Goal: Task Accomplishment & Management: Manage account settings

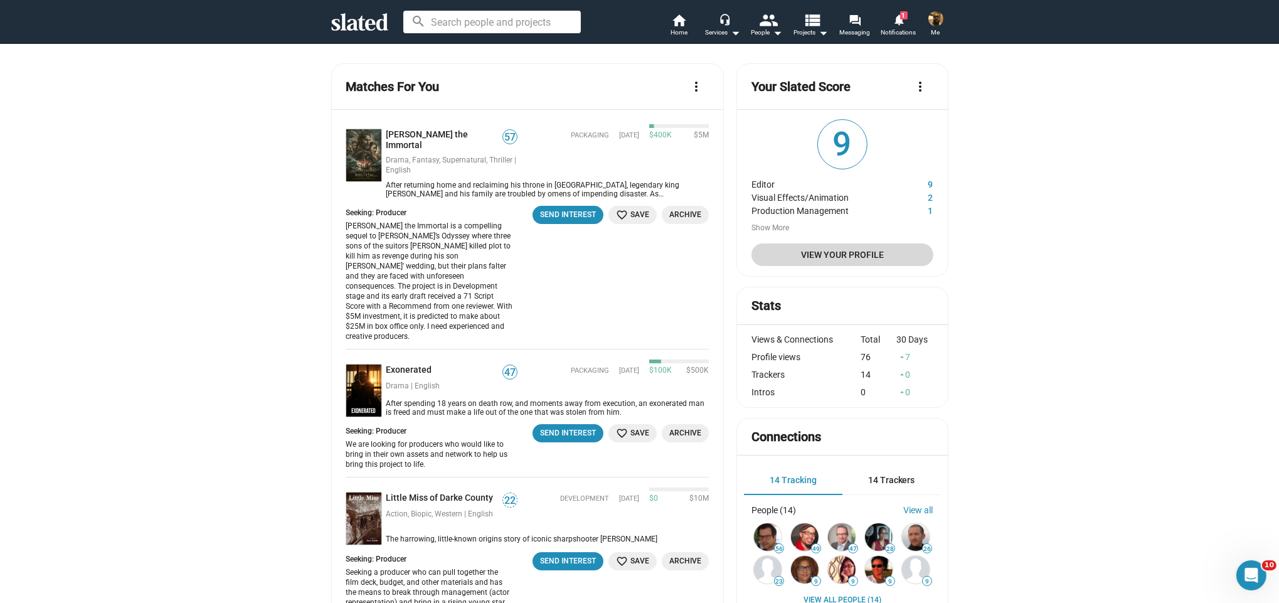
click at [835, 258] on span "View Your Profile" at bounding box center [841, 254] width 161 height 23
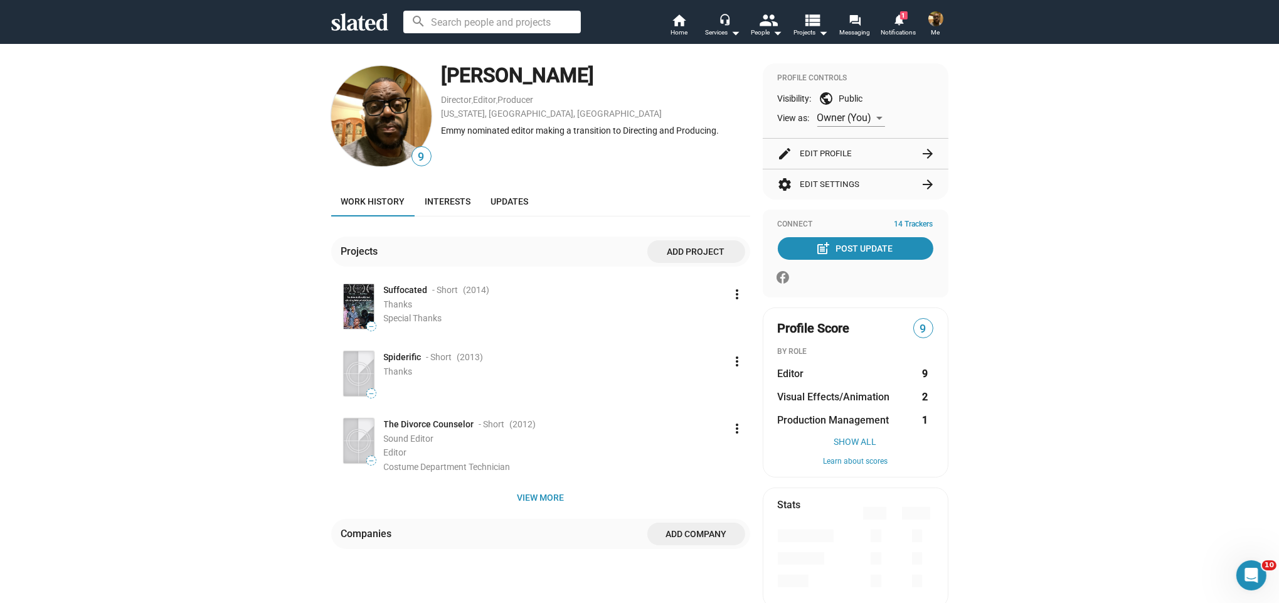
click at [394, 110] on img at bounding box center [381, 116] width 100 height 100
click at [415, 160] on span "9" at bounding box center [421, 157] width 19 height 17
click at [441, 203] on span "Interests" at bounding box center [448, 201] width 46 height 10
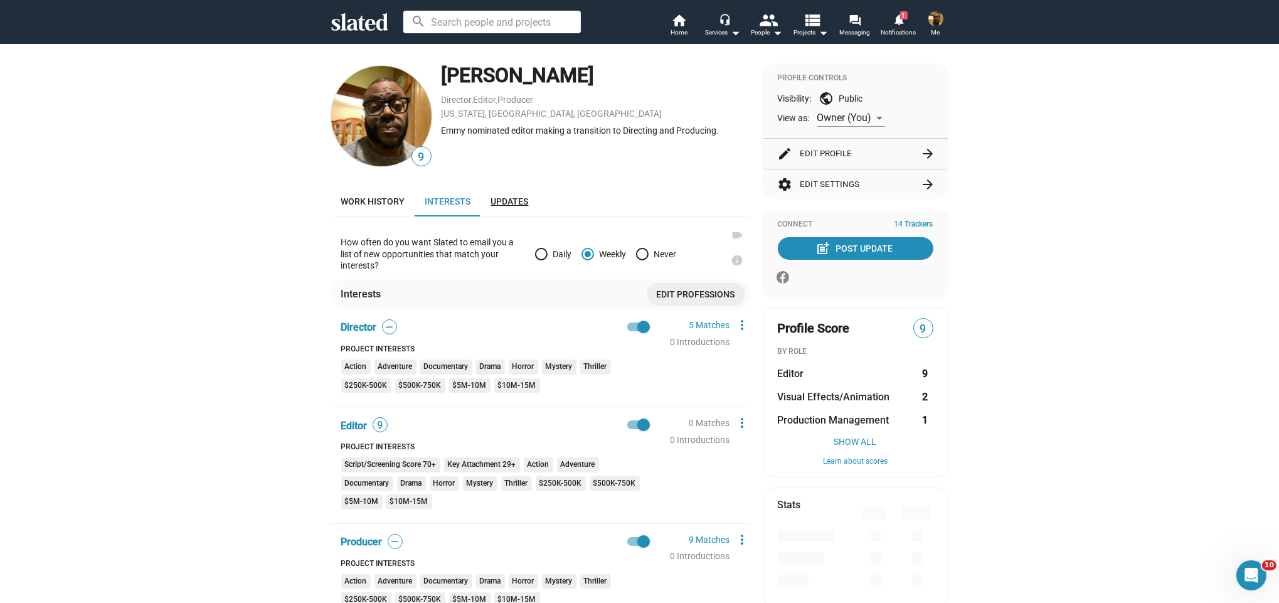
click at [491, 206] on span "Updates" at bounding box center [510, 201] width 38 height 10
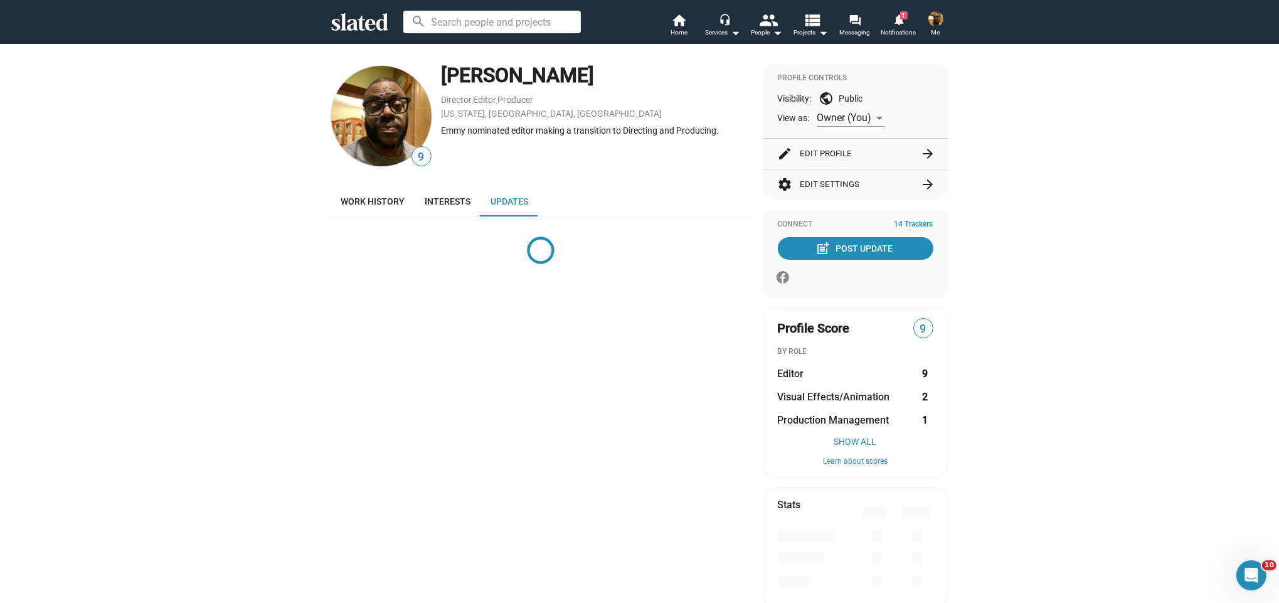
click at [826, 149] on button "edit Edit Profile arrow_forward" at bounding box center [856, 154] width 156 height 30
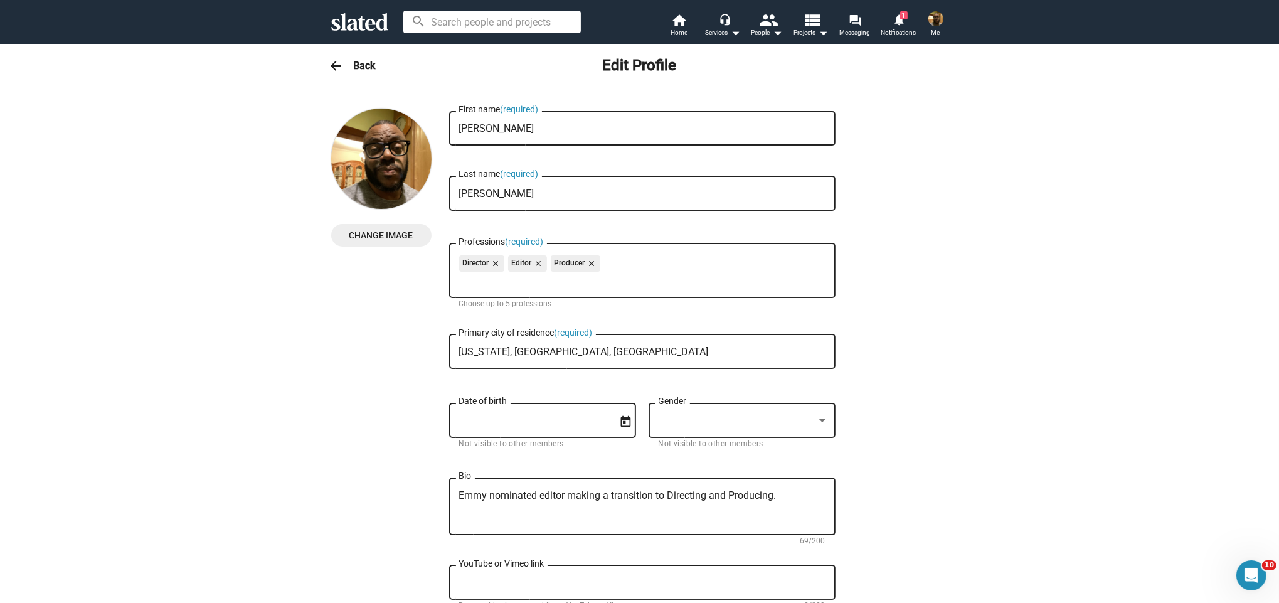
click at [393, 238] on span "Change Image" at bounding box center [381, 235] width 80 height 23
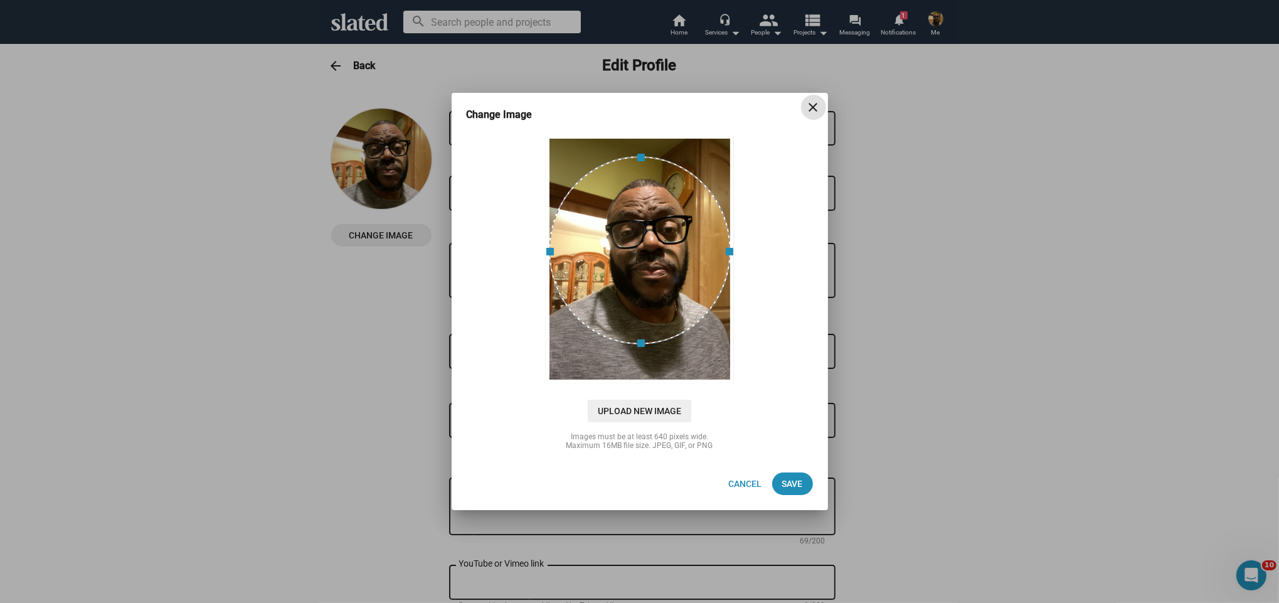
drag, startPoint x: 667, startPoint y: 253, endPoint x: 669, endPoint y: 240, distance: 13.3
click at [669, 240] on div at bounding box center [640, 250] width 182 height 188
click at [662, 409] on span "Upload New Image" at bounding box center [639, 410] width 103 height 23
click at [662, 384] on input "cloud_upload Drag and drop or click to upload" at bounding box center [639, 259] width 345 height 250
click at [814, 108] on mat-icon "close" at bounding box center [813, 107] width 15 height 15
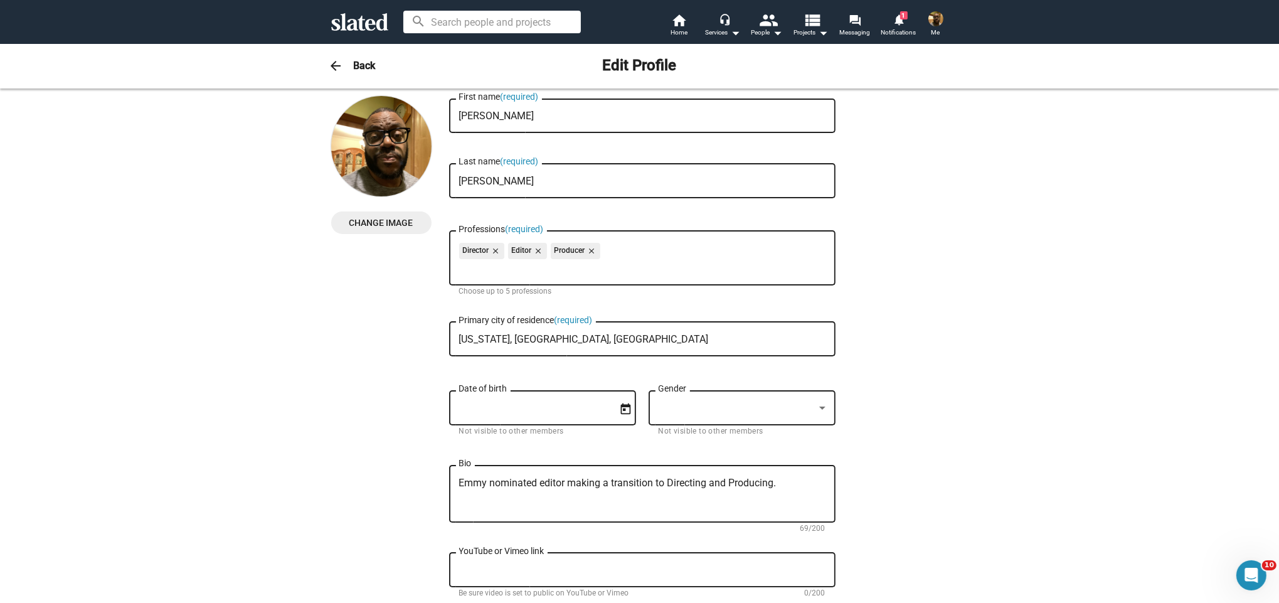
scroll to position [25, 0]
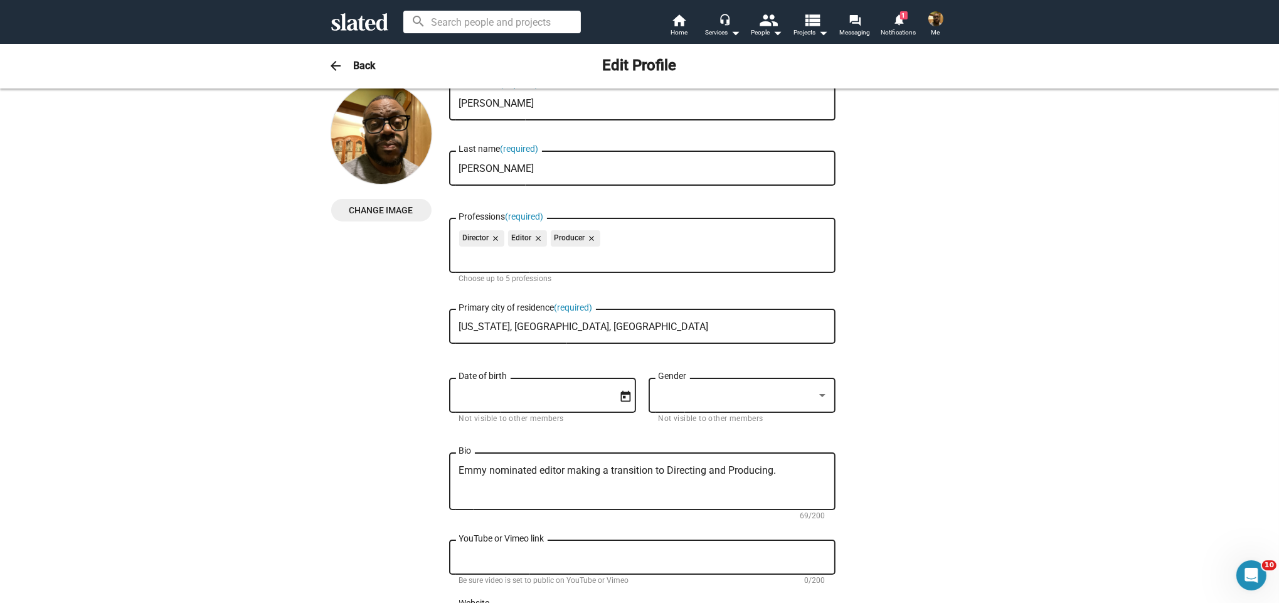
click at [619, 401] on icon "Open calendar" at bounding box center [625, 396] width 13 height 13
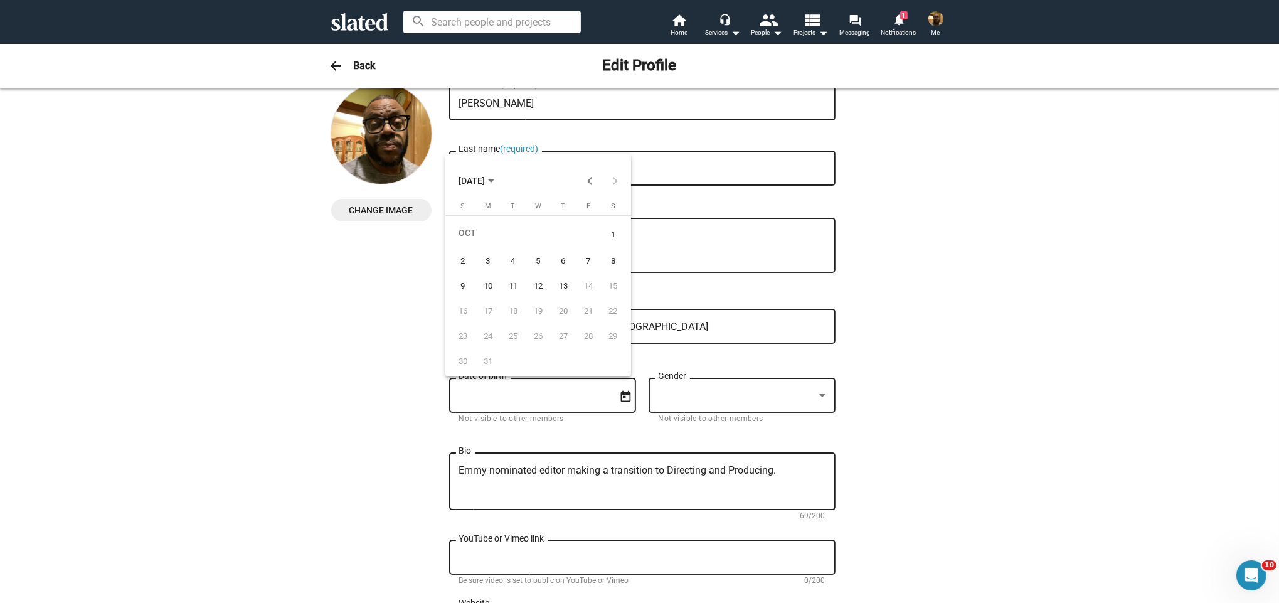
click at [485, 179] on span "[DATE]" at bounding box center [471, 181] width 26 height 10
click at [513, 186] on span "[DATE] – [DATE]" at bounding box center [493, 180] width 71 height 23
click at [504, 186] on button "[DATE]" at bounding box center [476, 180] width 56 height 25
click at [500, 181] on span "[DATE] – [DATE]" at bounding box center [489, 181] width 62 height 10
click at [494, 181] on icon "Choose month and year" at bounding box center [491, 180] width 6 height 3
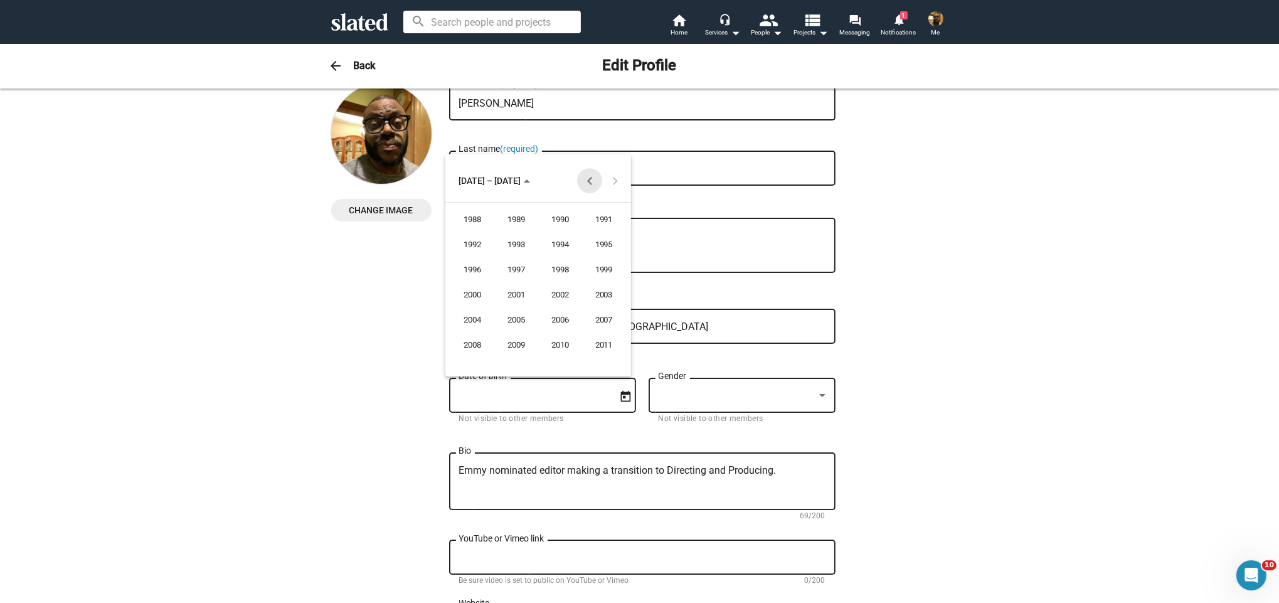
click at [587, 179] on button "Previous 24 years" at bounding box center [589, 180] width 25 height 25
click at [603, 243] on div "1971" at bounding box center [604, 244] width 40 height 23
click at [556, 293] on div "NOV" at bounding box center [560, 294] width 40 height 23
click at [490, 338] on div "22" at bounding box center [488, 333] width 23 height 23
type input "[DATE]"
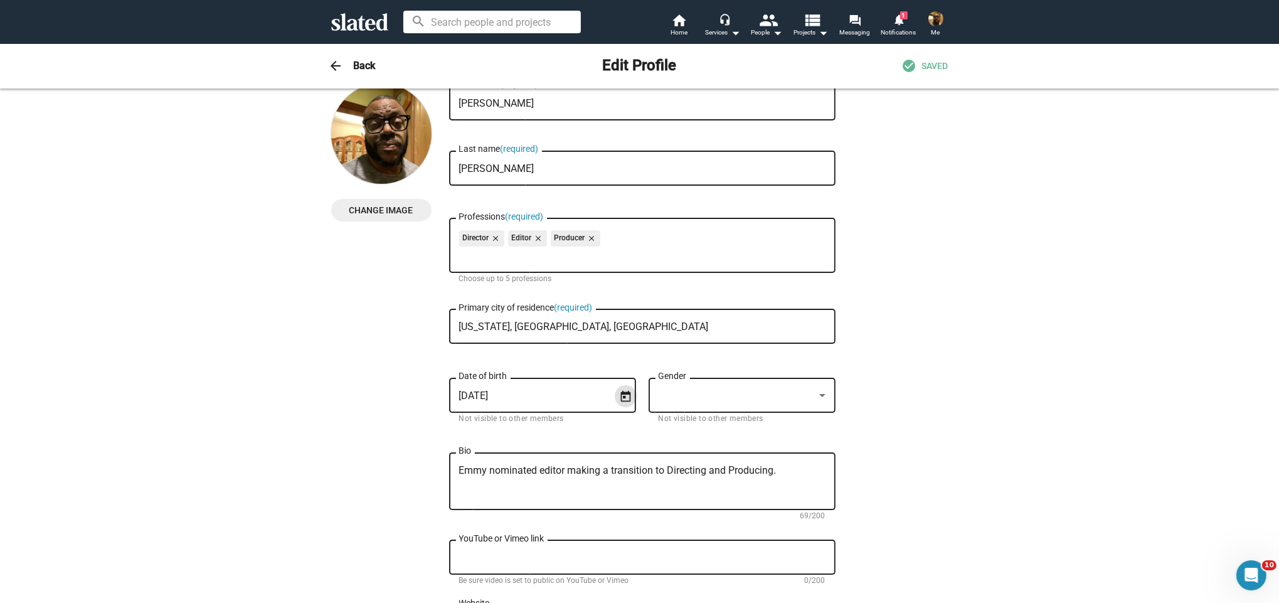
click at [817, 398] on div at bounding box center [821, 396] width 11 height 10
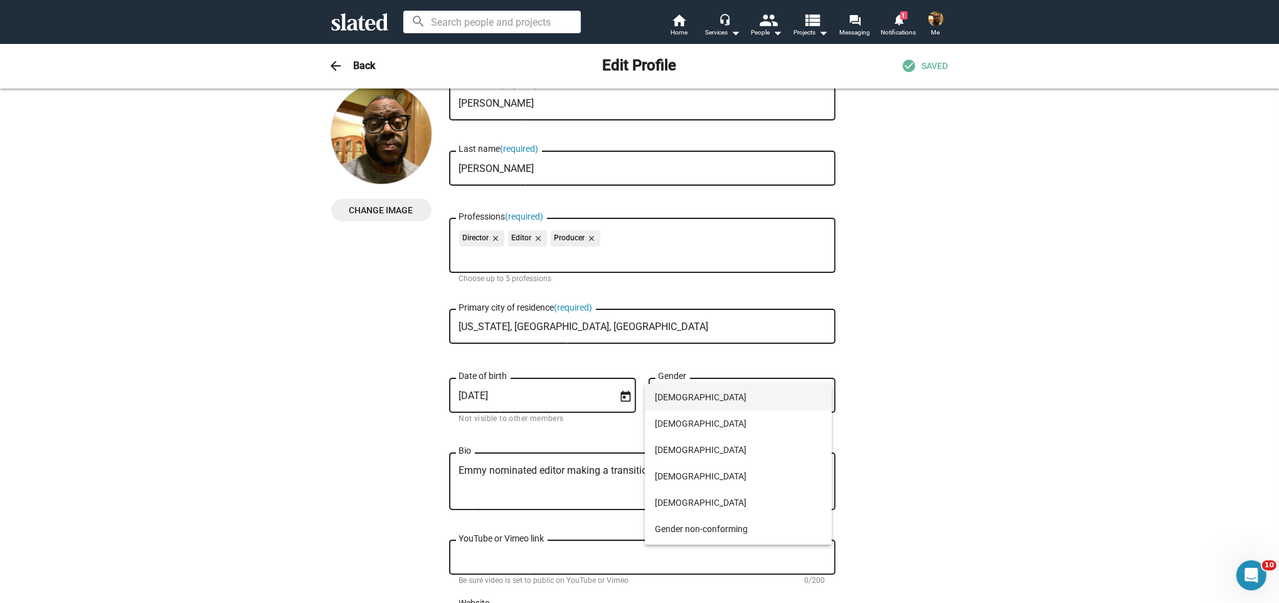
click at [757, 399] on span "[DEMOGRAPHIC_DATA]" at bounding box center [738, 397] width 167 height 26
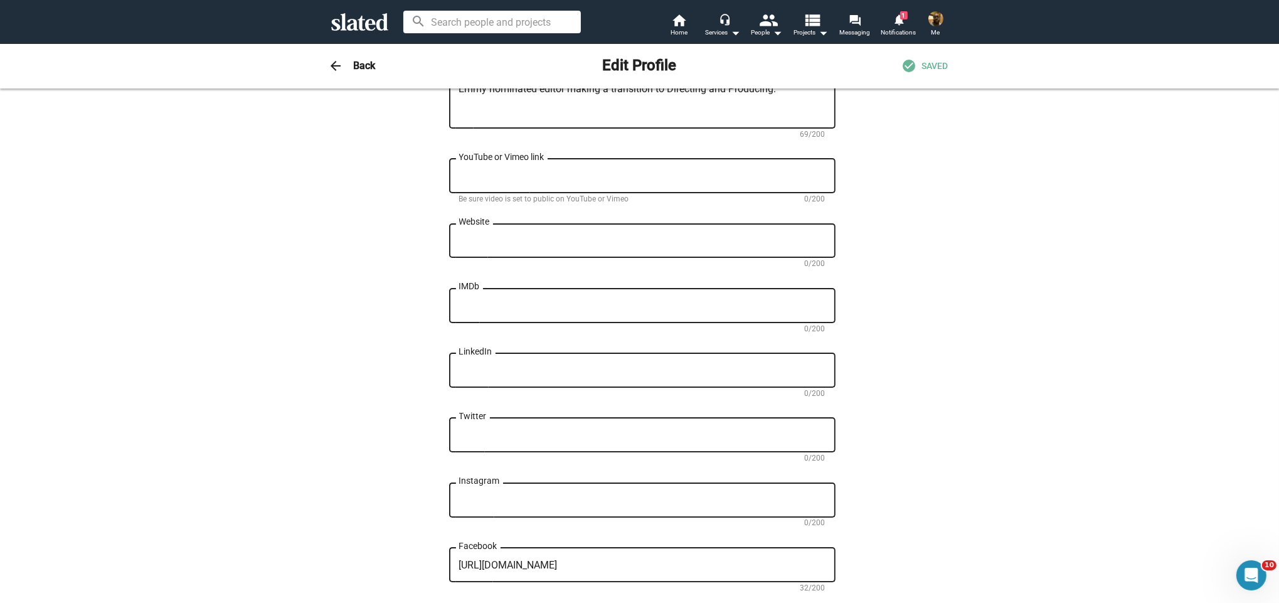
scroll to position [0, 0]
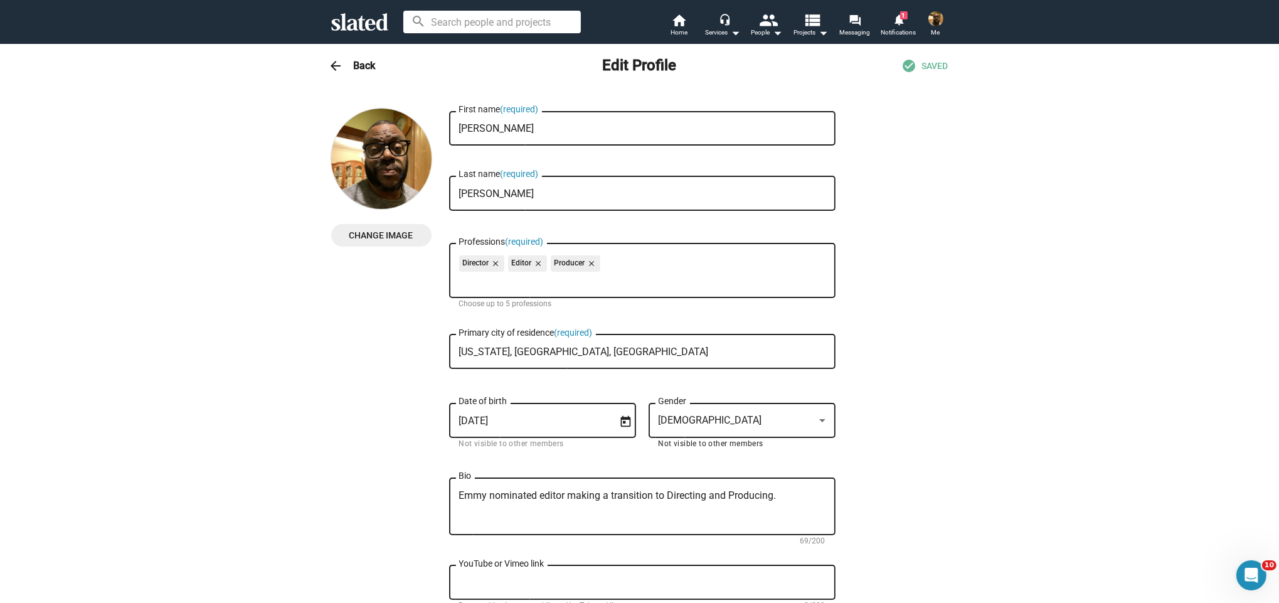
click at [339, 70] on mat-icon "arrow_back" at bounding box center [336, 65] width 15 height 15
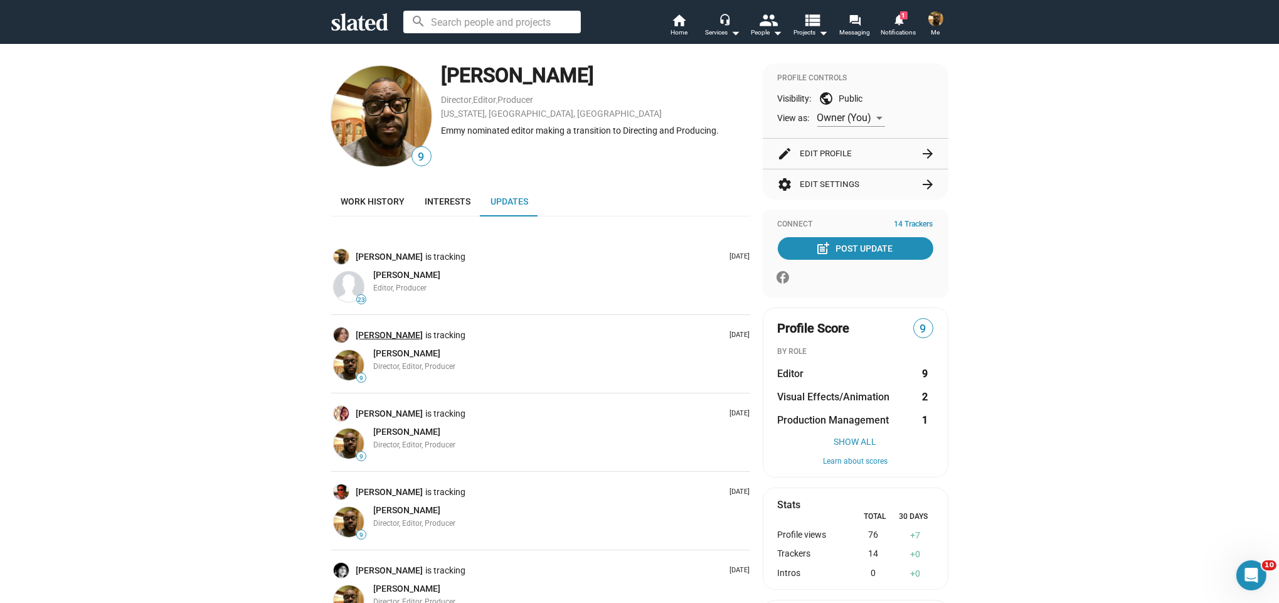
click at [379, 335] on link "[PERSON_NAME]" at bounding box center [391, 335] width 70 height 12
